Goal: Information Seeking & Learning: Learn about a topic

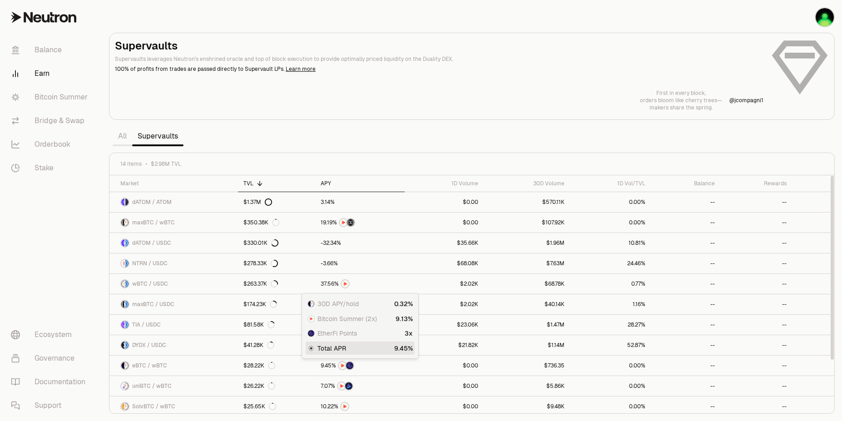
click at [326, 181] on div "APY" at bounding box center [359, 183] width 79 height 7
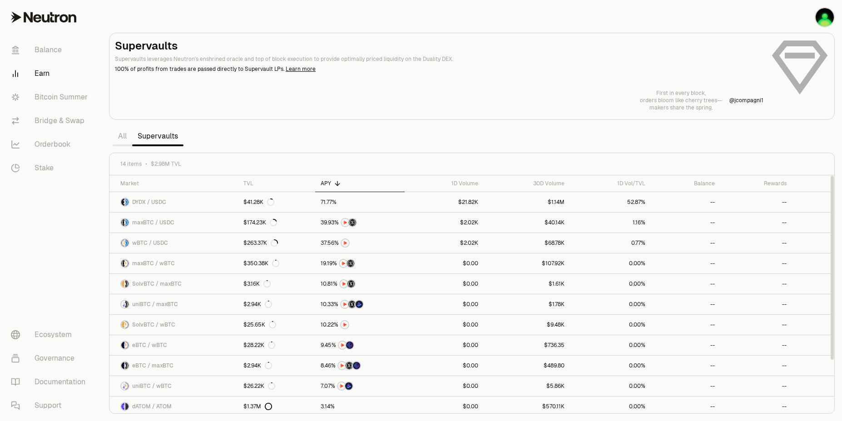
drag, startPoint x: 831, startPoint y: 209, endPoint x: 801, endPoint y: 176, distance: 44.7
click at [830, 176] on div at bounding box center [831, 268] width 3 height 184
click at [123, 136] on link "All" at bounding box center [123, 136] width 20 height 18
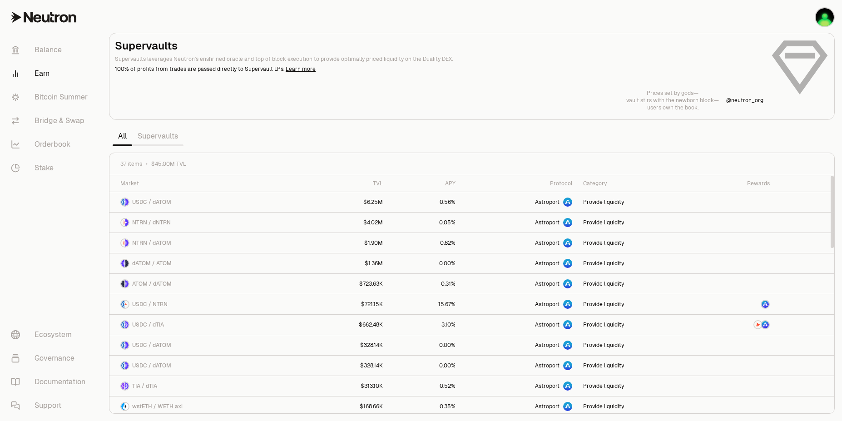
drag, startPoint x: 832, startPoint y: 188, endPoint x: 794, endPoint y: 158, distance: 48.8
click at [830, 176] on div at bounding box center [831, 212] width 3 height 72
click at [447, 183] on div "APY" at bounding box center [425, 183] width 62 height 7
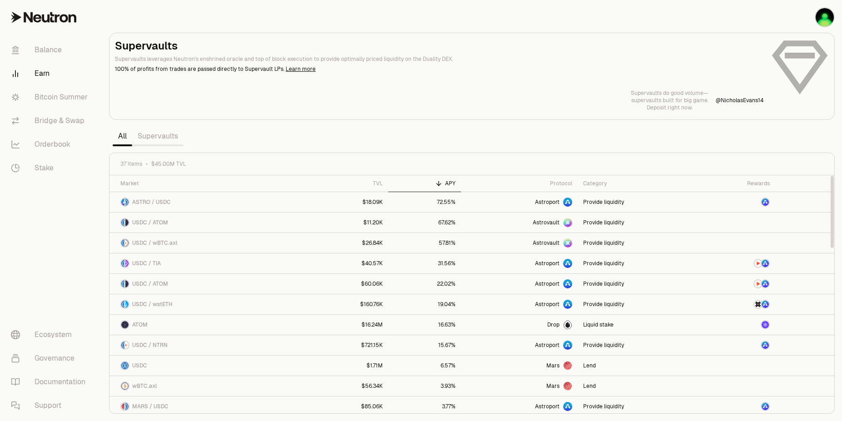
drag, startPoint x: 831, startPoint y: 198, endPoint x: 791, endPoint y: 160, distance: 55.2
click at [830, 176] on div at bounding box center [831, 212] width 3 height 72
